Goal: Task Accomplishment & Management: Complete application form

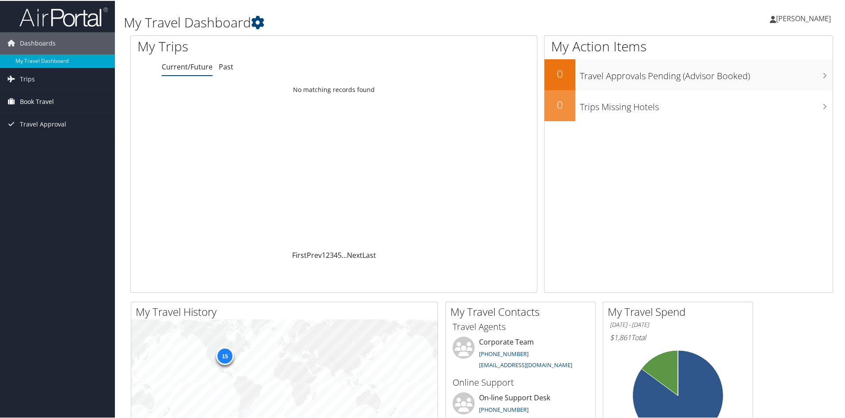
click at [48, 100] on span "Book Travel" at bounding box center [37, 101] width 34 height 22
click at [45, 121] on link "Agent Booking Request" at bounding box center [57, 118] width 115 height 13
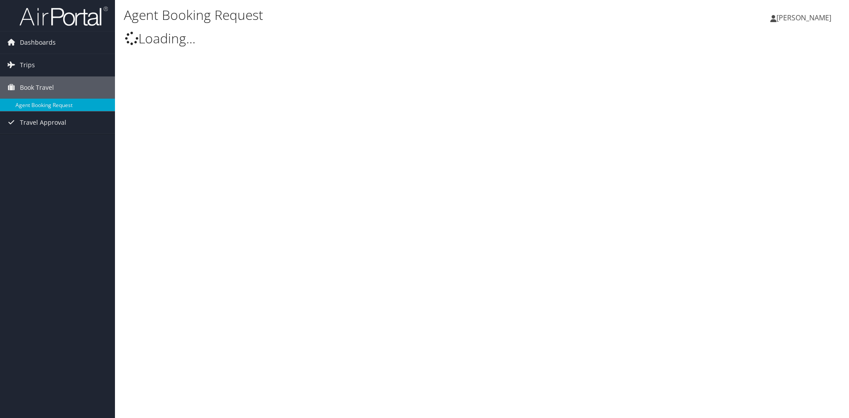
type input "[PERSON_NAME] Champion"
select select "[EMAIL_ADDRESS][DOMAIN_NAME]"
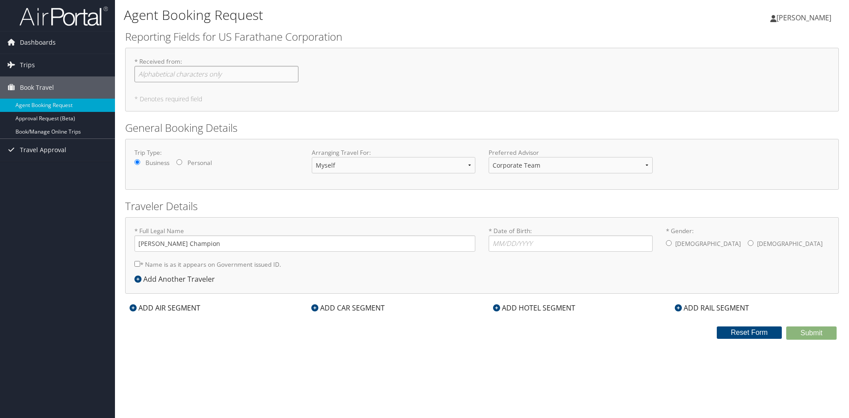
click at [146, 78] on input "* Received from : Required" at bounding box center [216, 74] width 164 height 16
type input "[PERSON_NAME]"
click at [358, 169] on select "Myself Another Traveler Guest Traveler" at bounding box center [394, 165] width 164 height 16
click at [312, 157] on select "Myself Another Traveler Guest Traveler" at bounding box center [394, 165] width 164 height 16
click at [379, 164] on select "Myself Another Traveler Guest Traveler" at bounding box center [394, 165] width 164 height 16
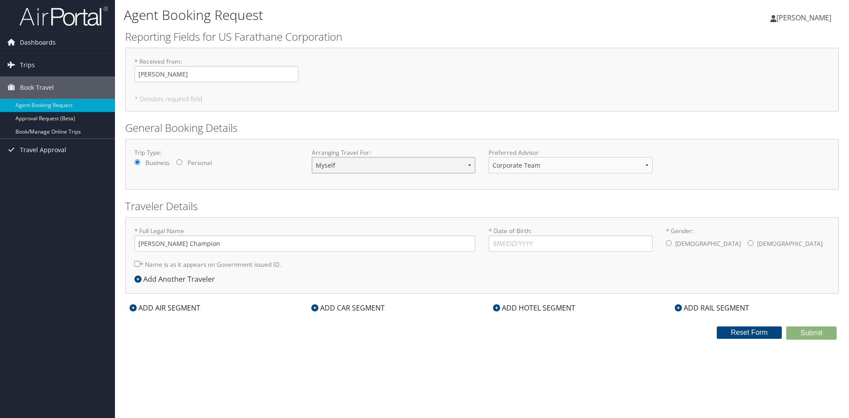
click at [377, 164] on select "Myself Another Traveler Guest Traveler" at bounding box center [394, 165] width 164 height 16
click at [553, 169] on select "Corporate Team MotorCity Agent" at bounding box center [571, 165] width 164 height 16
click at [551, 130] on h2 "General Booking Details" at bounding box center [482, 127] width 714 height 15
click at [385, 170] on select "Myself Another Traveler Guest Traveler" at bounding box center [394, 165] width 164 height 16
click at [395, 147] on div "Trip Type: Business Personal Arranging Travel For: Myself Another Traveler Gues…" at bounding box center [482, 164] width 714 height 51
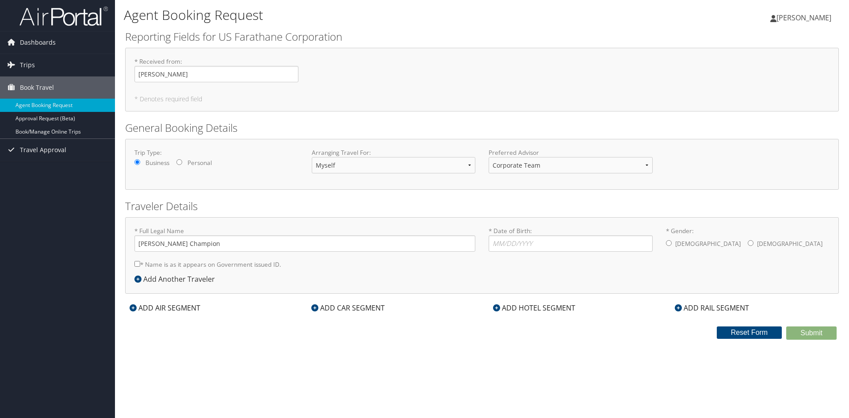
click at [136, 264] on input "* Name is as it appears on Government issued ID." at bounding box center [137, 264] width 6 height 6
checkbox input "true"
click at [524, 239] on input "* Date of Birth: Invalid Date" at bounding box center [571, 243] width 164 height 16
type input "09/22/1987"
click at [667, 242] on input "* Gender: Male Female" at bounding box center [669, 243] width 6 height 6
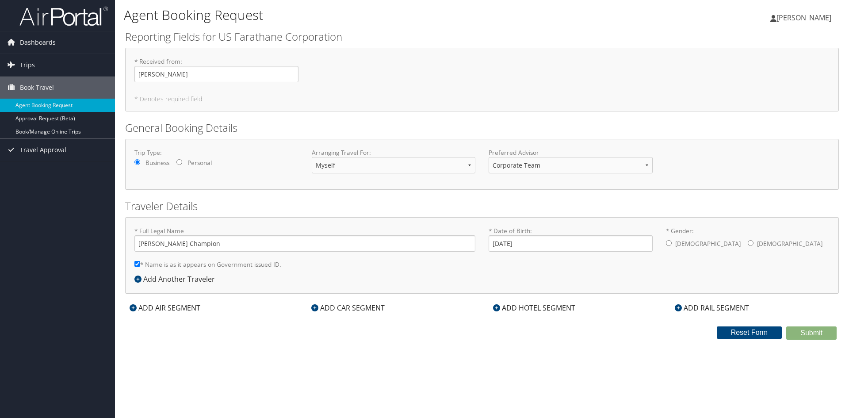
radio input "true"
click at [145, 279] on div "Add Another Traveler" at bounding box center [176, 279] width 85 height 11
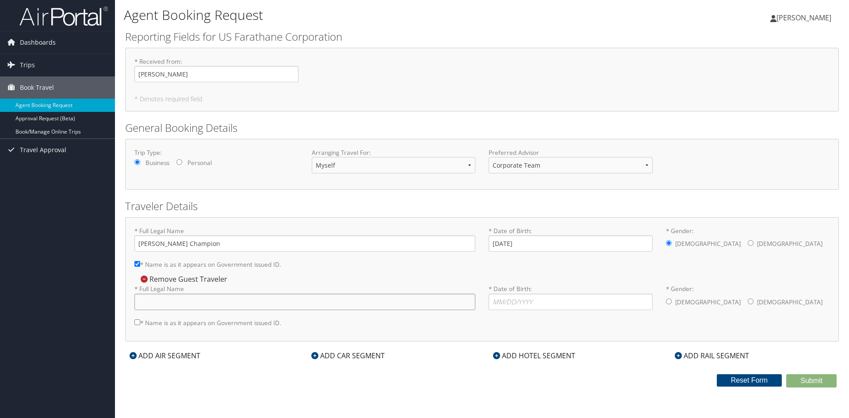
click at [180, 302] on input "* Full Legal Name" at bounding box center [304, 302] width 341 height 16
drag, startPoint x: 161, startPoint y: 303, endPoint x: 179, endPoint y: 317, distance: 22.4
click at [162, 303] on input "Octavio Guerr" at bounding box center [304, 302] width 341 height 16
type input "Octavio Rene Guerrero"
click at [580, 268] on div "* Full Legal Name Thomas MacLeod Champion * Name is as it appears on Government…" at bounding box center [482, 249] width 708 height 47
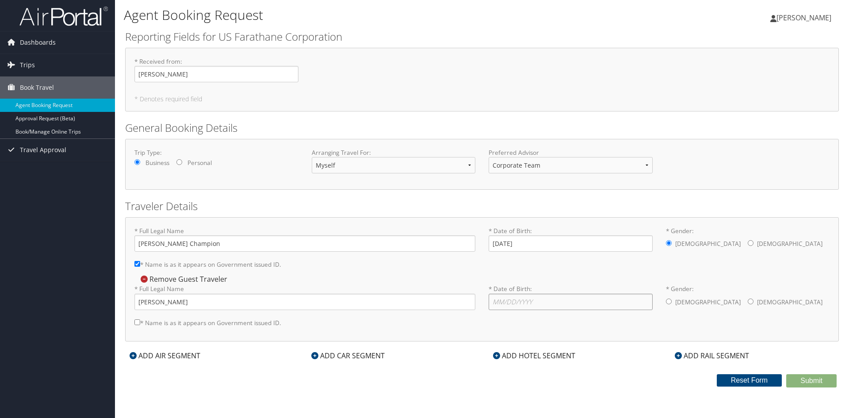
click at [526, 303] on input "* Date of Birth: Invalid Date" at bounding box center [571, 302] width 164 height 16
click at [543, 276] on div "Confirm Removal Cancel Confirm Remove Guest Traveler * Full Legal Name Octavio …" at bounding box center [481, 303] width 695 height 58
click at [131, 359] on div "ADD AIR SEGMENT" at bounding box center [165, 355] width 80 height 11
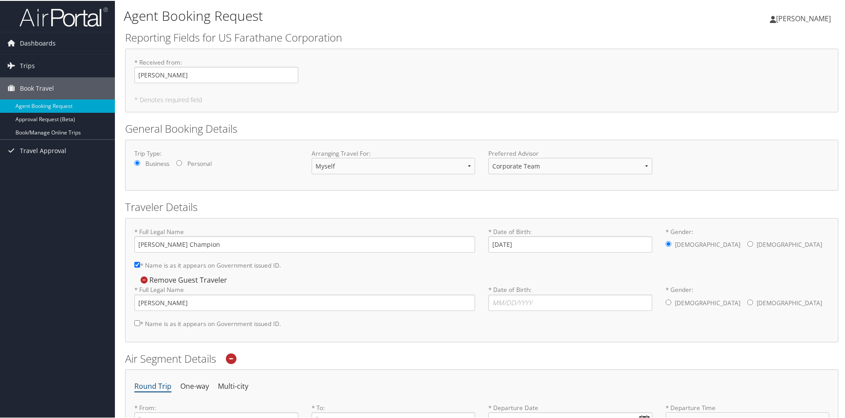
drag, startPoint x: 665, startPoint y: 301, endPoint x: 653, endPoint y: 325, distance: 26.7
click at [666, 301] on input "* Gender: Male Female" at bounding box center [669, 301] width 6 height 6
radio input "true"
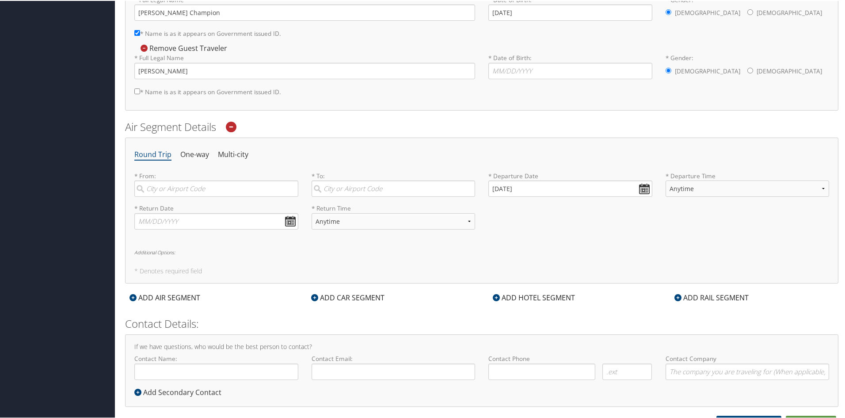
scroll to position [242, 0]
